Goal: Check status: Check status

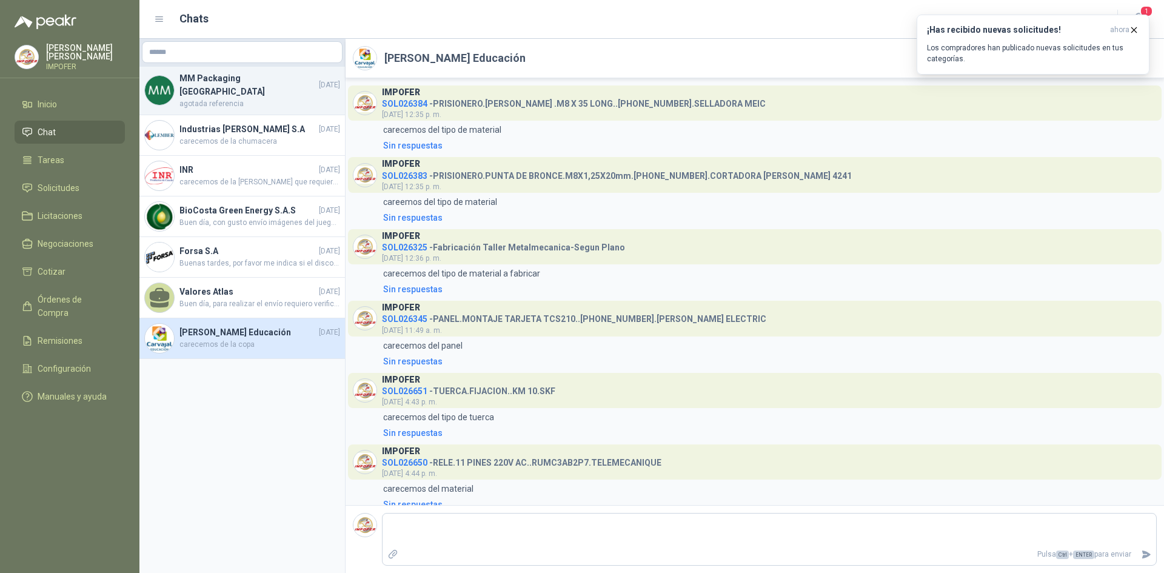
scroll to position [1376, 0]
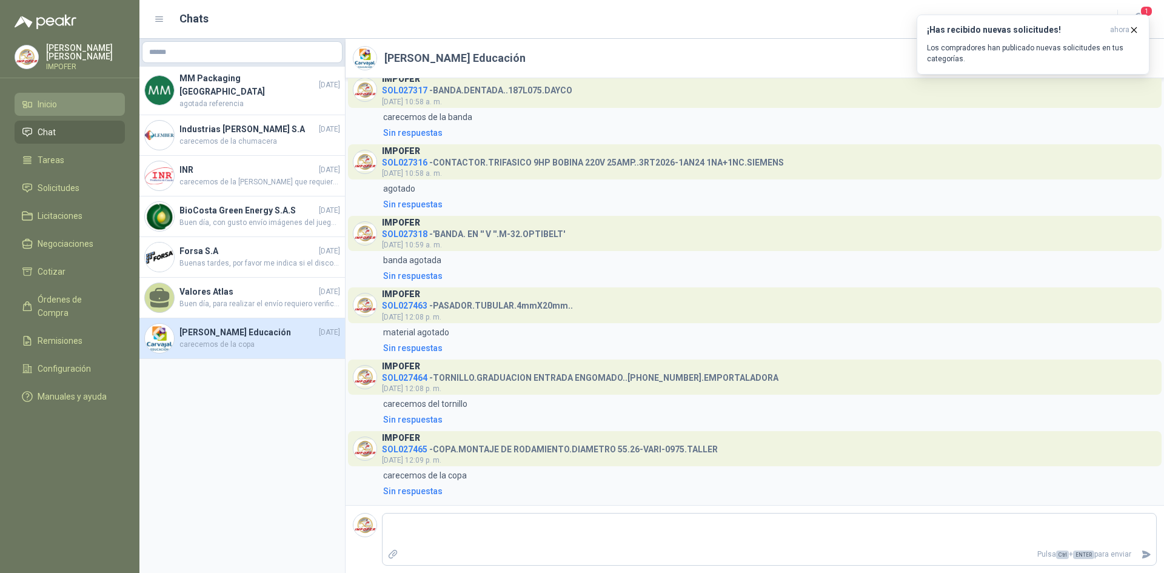
click at [48, 99] on span "Inicio" at bounding box center [47, 104] width 19 height 13
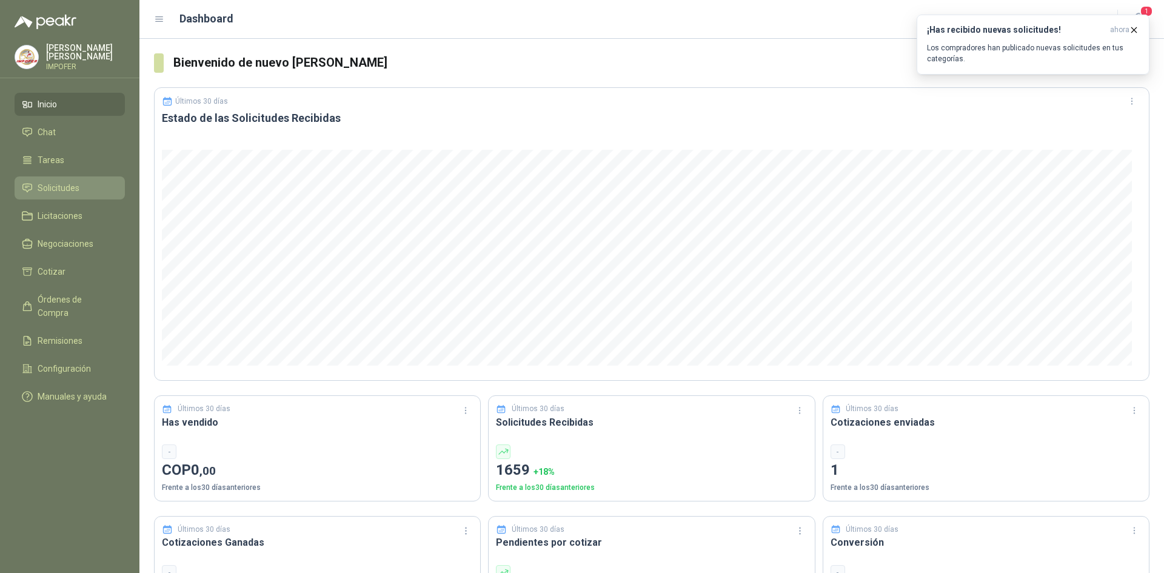
click at [54, 182] on span "Solicitudes" at bounding box center [59, 187] width 42 height 13
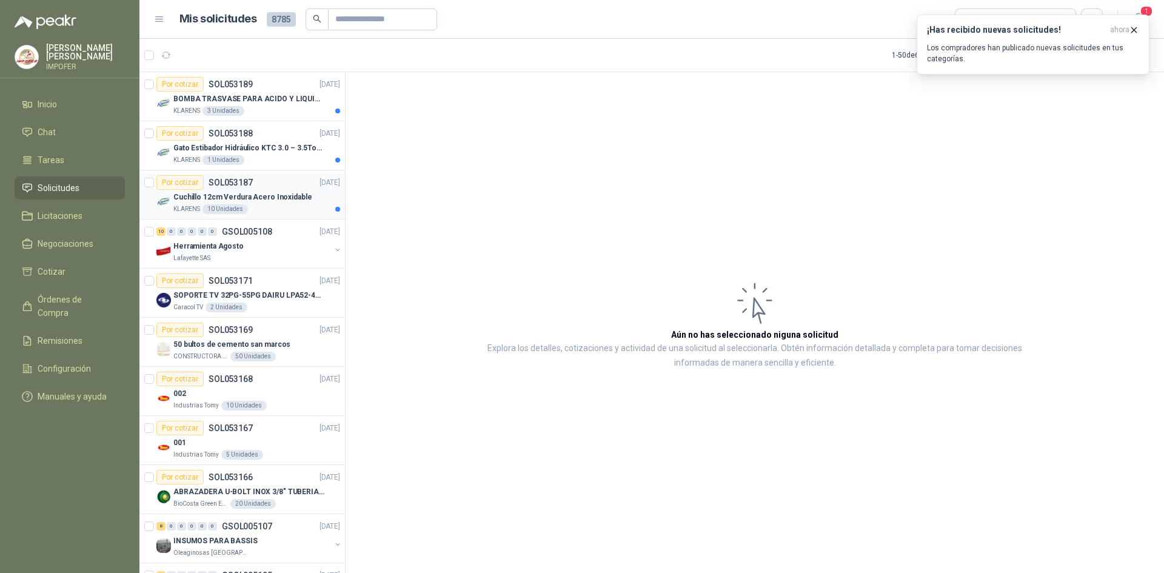
click at [255, 210] on div "KLARENS 10 Unidades" at bounding box center [256, 209] width 167 height 10
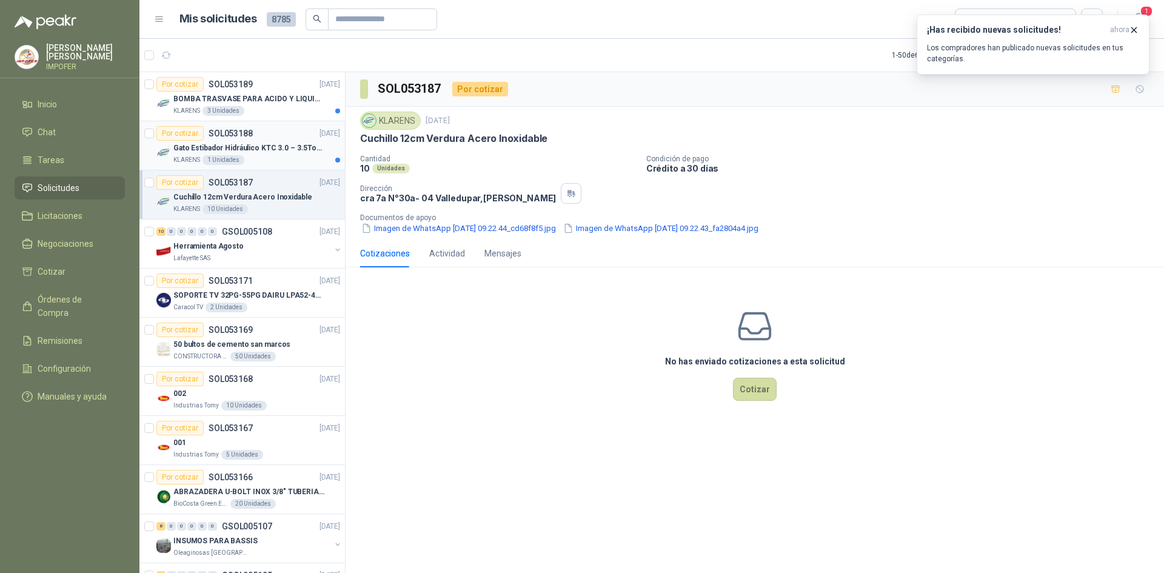
click at [244, 159] on div "KLARENS 1 Unidades" at bounding box center [256, 160] width 167 height 10
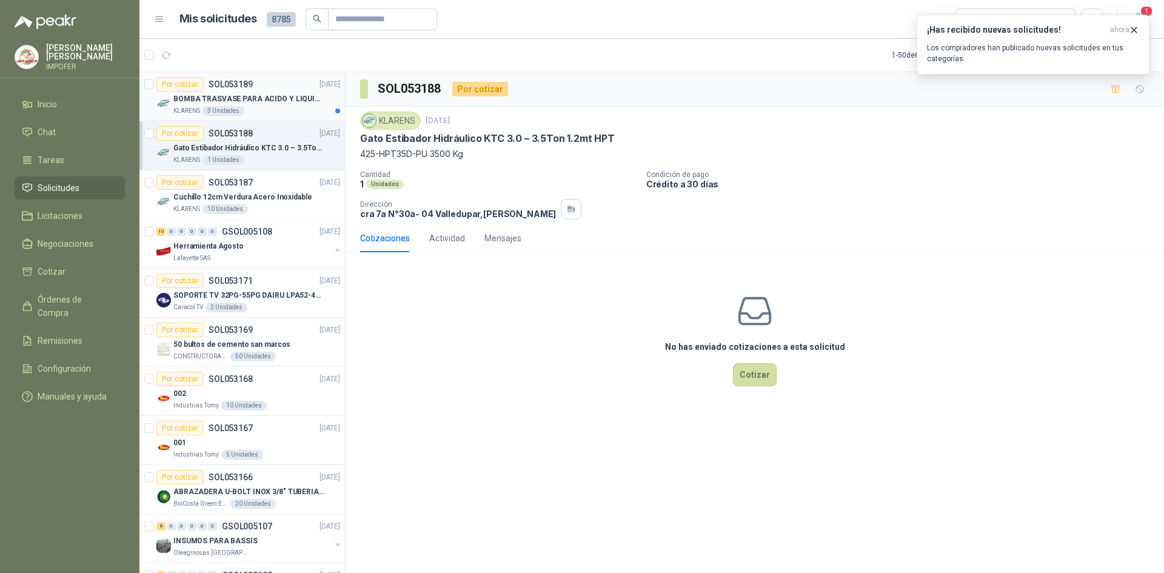
click at [265, 113] on div "KLARENS 3 Unidades" at bounding box center [256, 111] width 167 height 10
